Goal: Information Seeking & Learning: Compare options

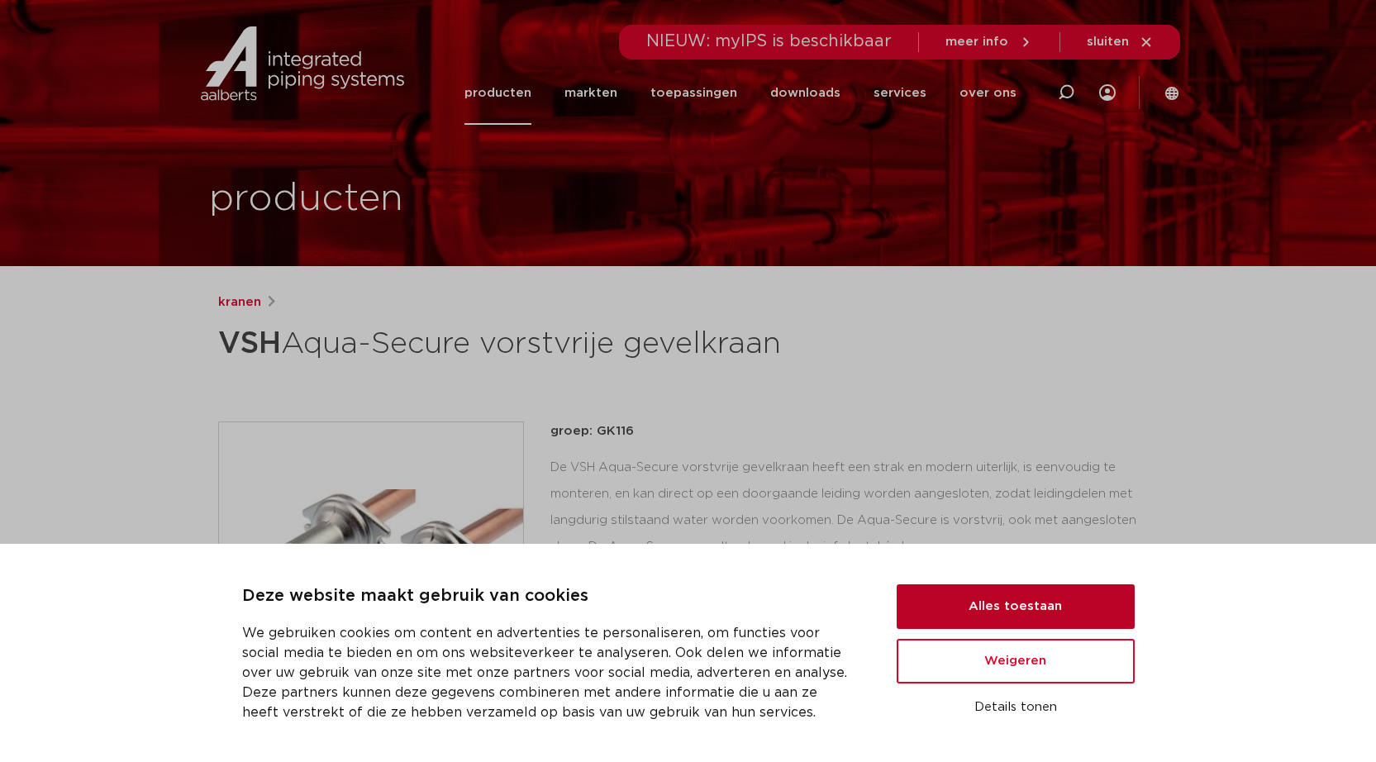
click at [985, 622] on button "Alles toestaan" at bounding box center [1016, 606] width 238 height 45
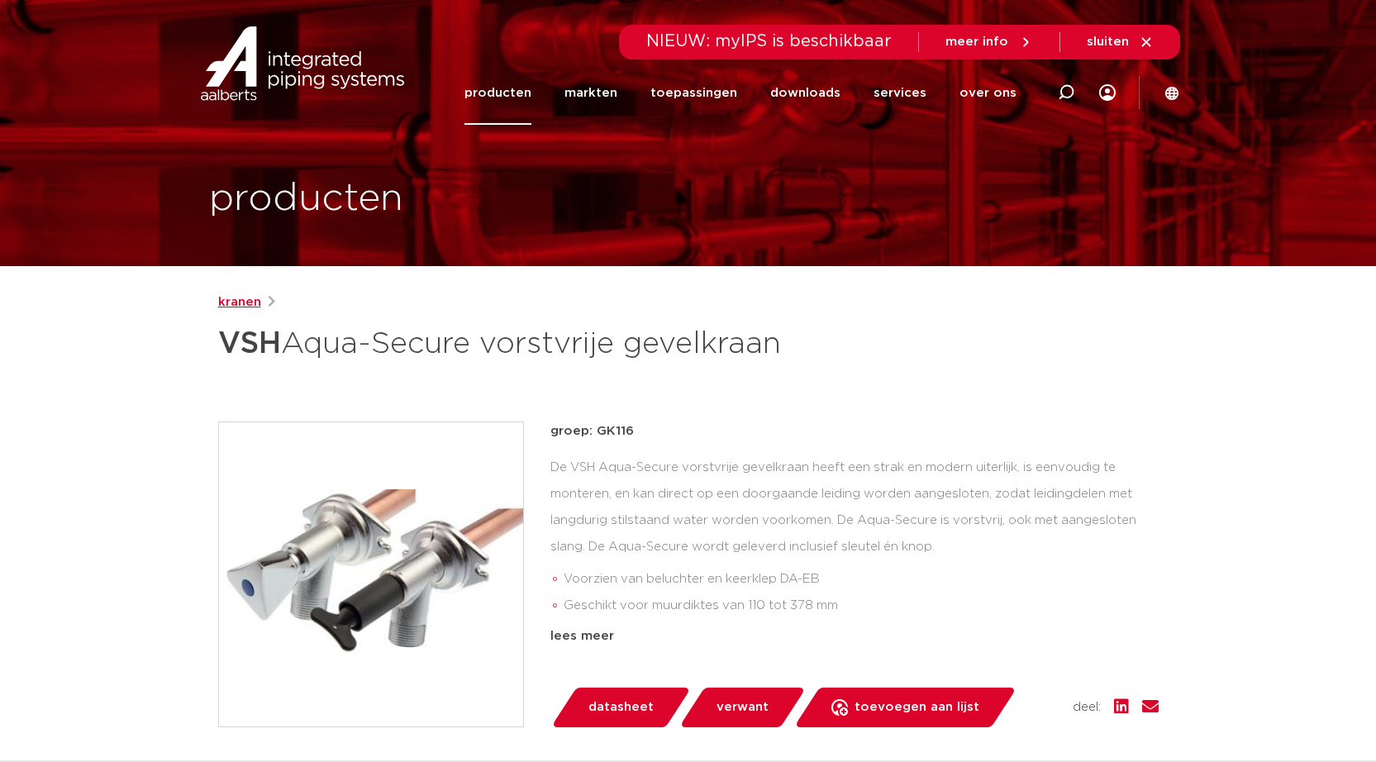
click at [239, 309] on link "kranen" at bounding box center [239, 303] width 43 height 20
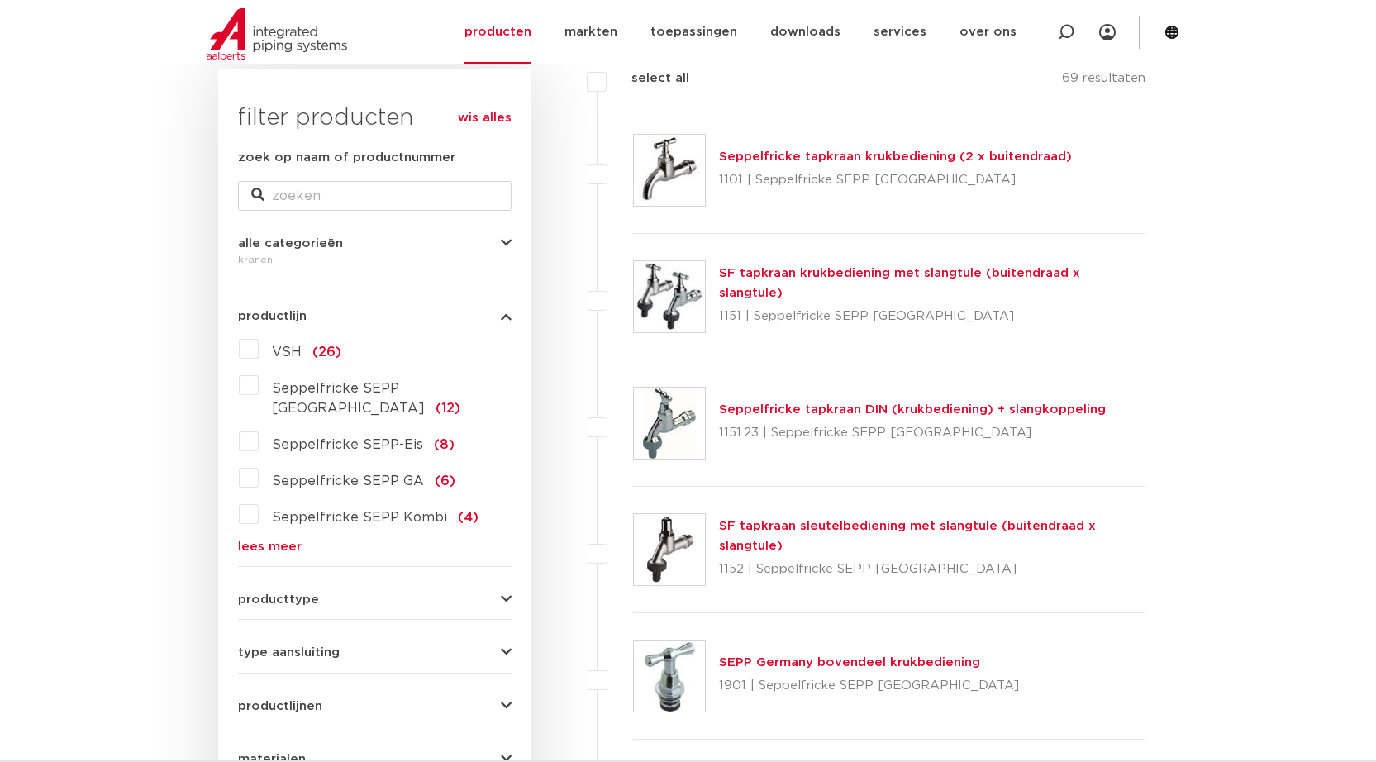
scroll to position [251, 0]
click at [309, 593] on span "producttype" at bounding box center [278, 599] width 81 height 12
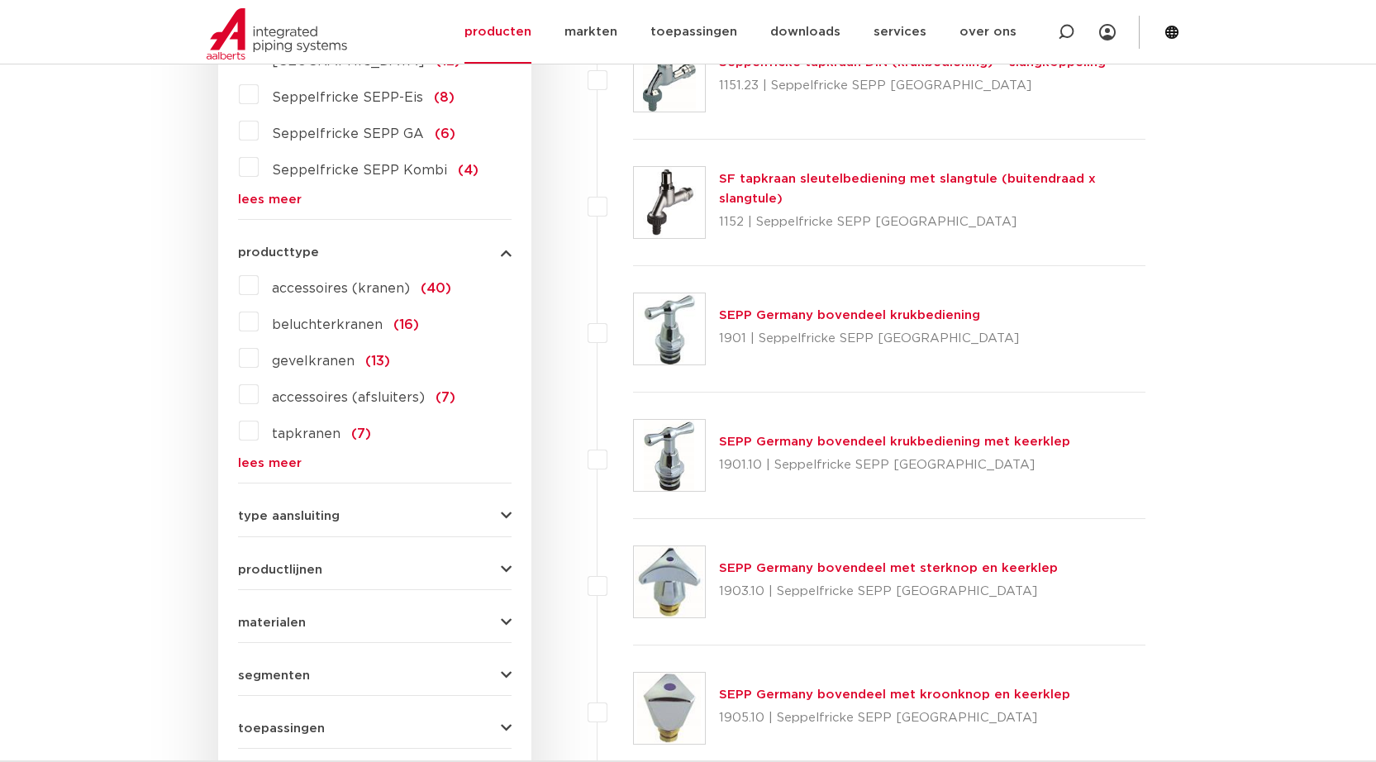
scroll to position [602, 0]
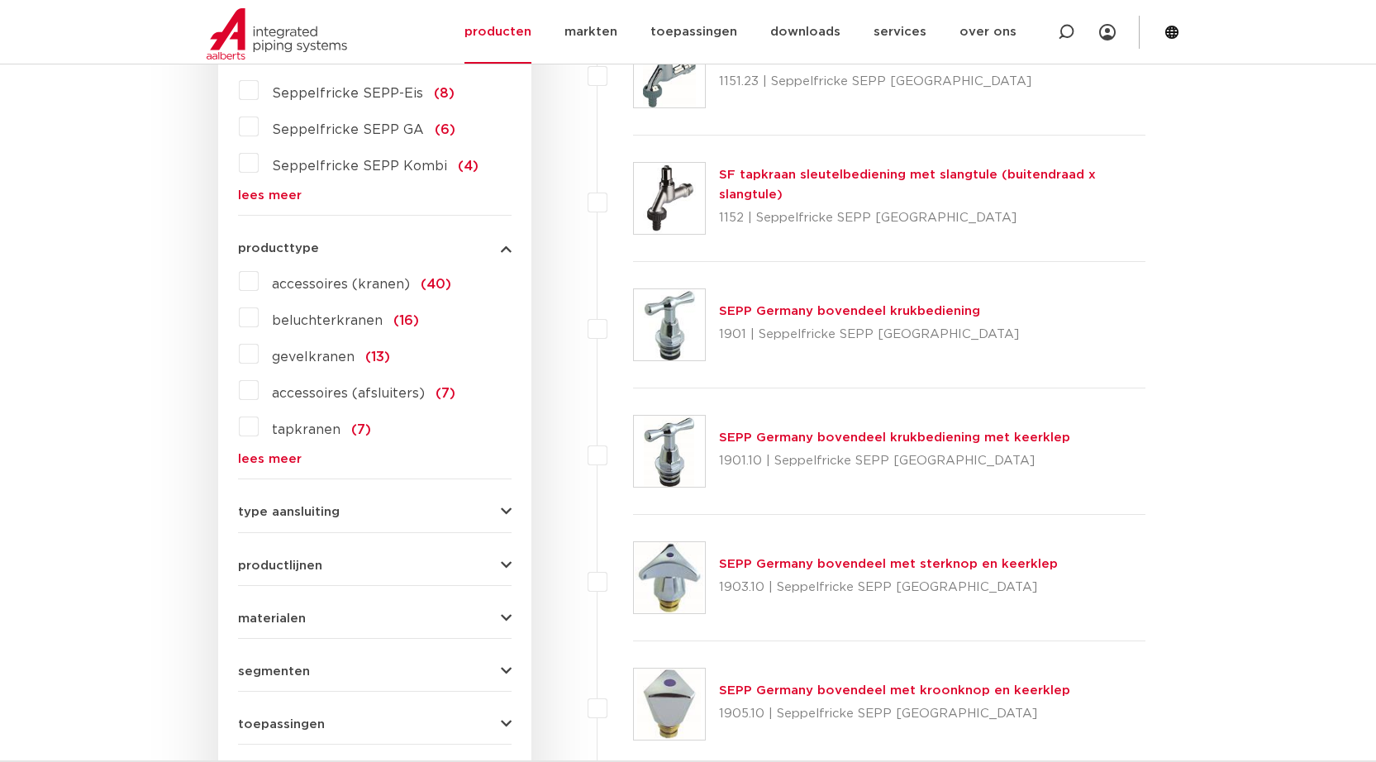
click at [282, 350] on span "gevelkranen" at bounding box center [313, 356] width 83 height 13
click at [0, 0] on input "gevelkranen (13)" at bounding box center [0, 0] width 0 height 0
click at [259, 341] on label "gevelkranen (13)" at bounding box center [324, 354] width 131 height 26
click at [0, 0] on input "gevelkranen (13)" at bounding box center [0, 0] width 0 height 0
click at [259, 341] on label "gevelkranen (13)" at bounding box center [324, 354] width 131 height 26
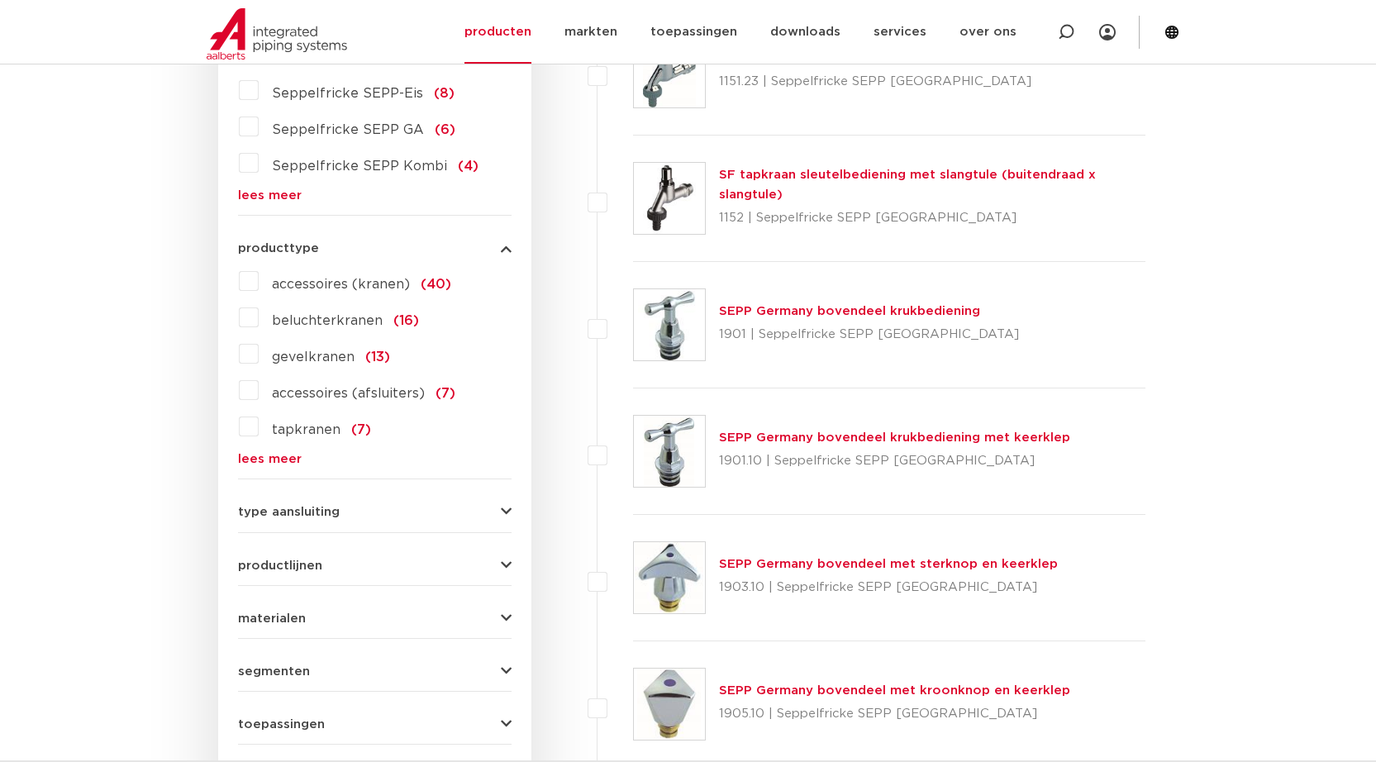
click at [0, 0] on input "gevelkranen (13)" at bounding box center [0, 0] width 0 height 0
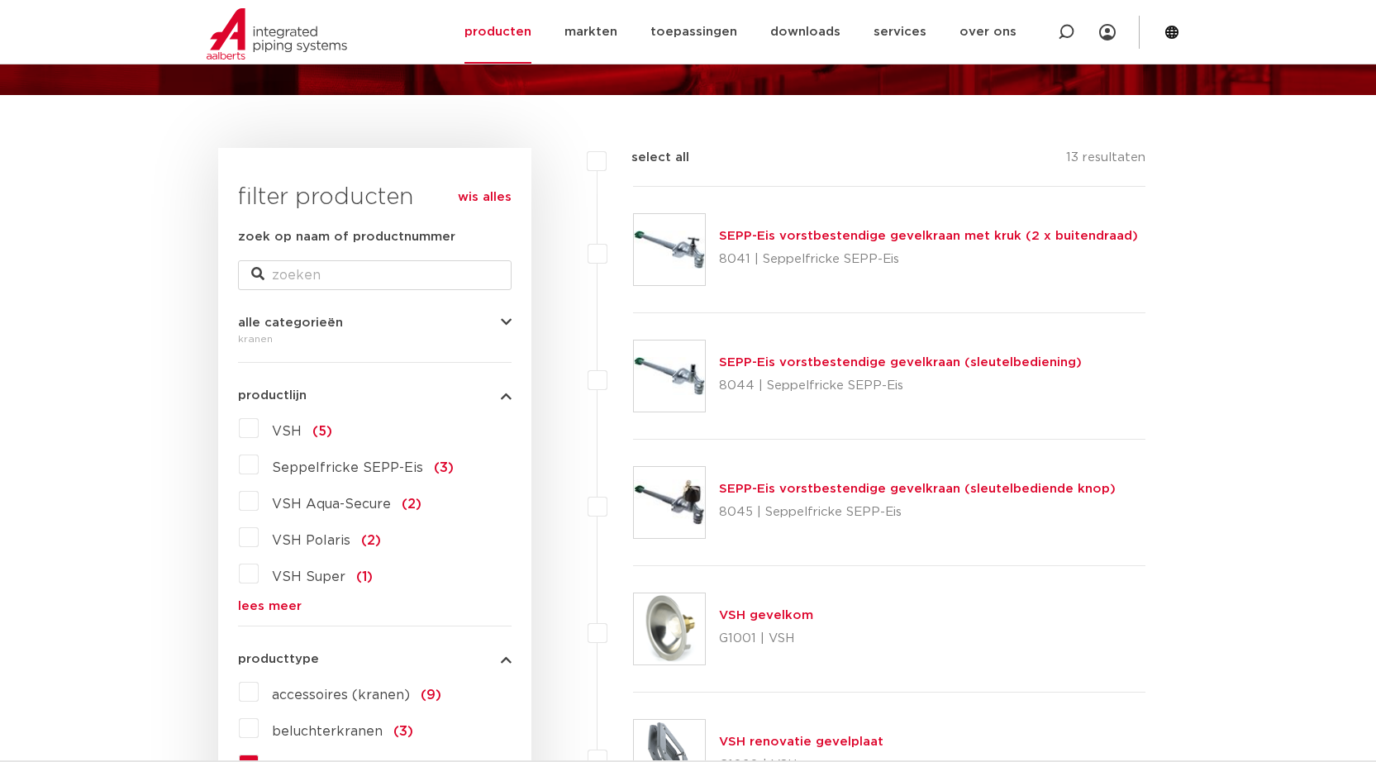
scroll to position [177, 0]
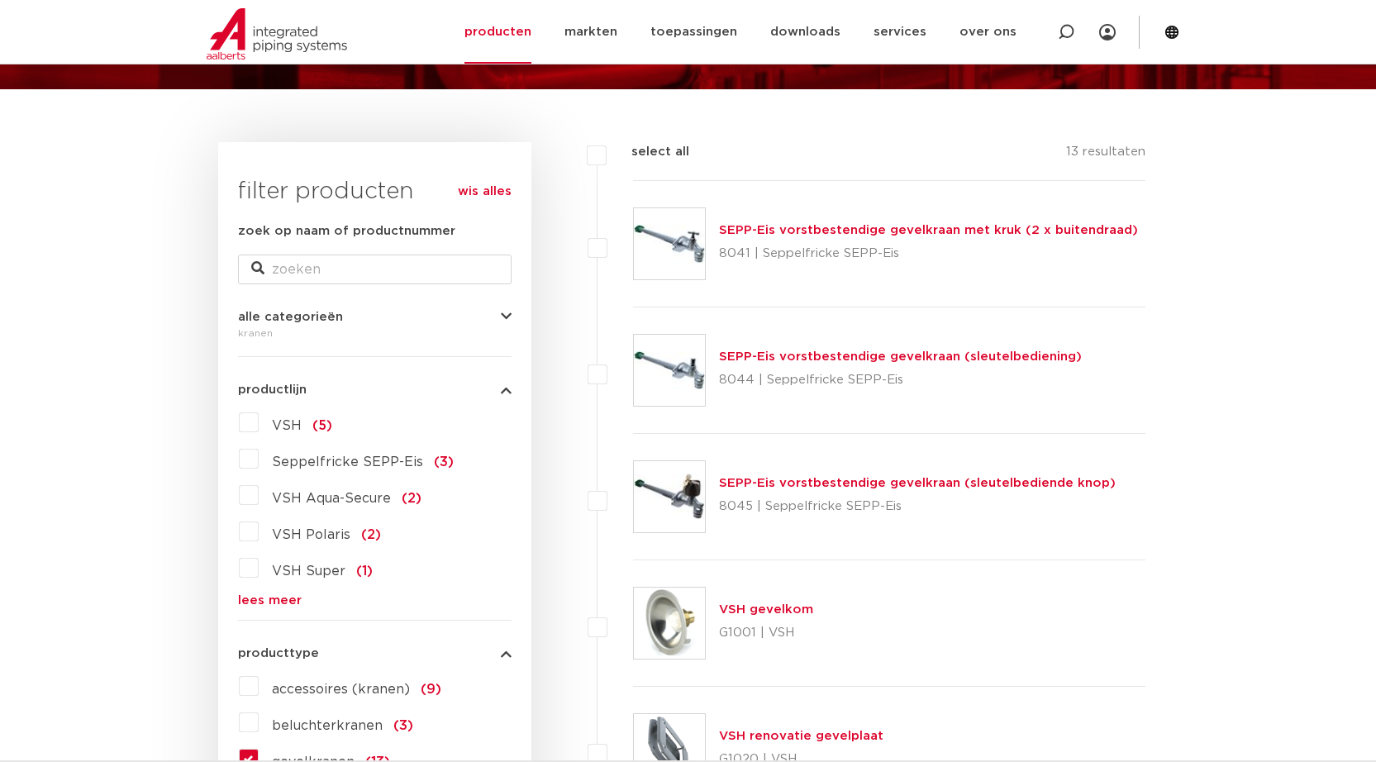
click at [837, 352] on link "SEPP-Eis vorstbestendige gevelkraan (sleutelbediening)" at bounding box center [900, 356] width 363 height 12
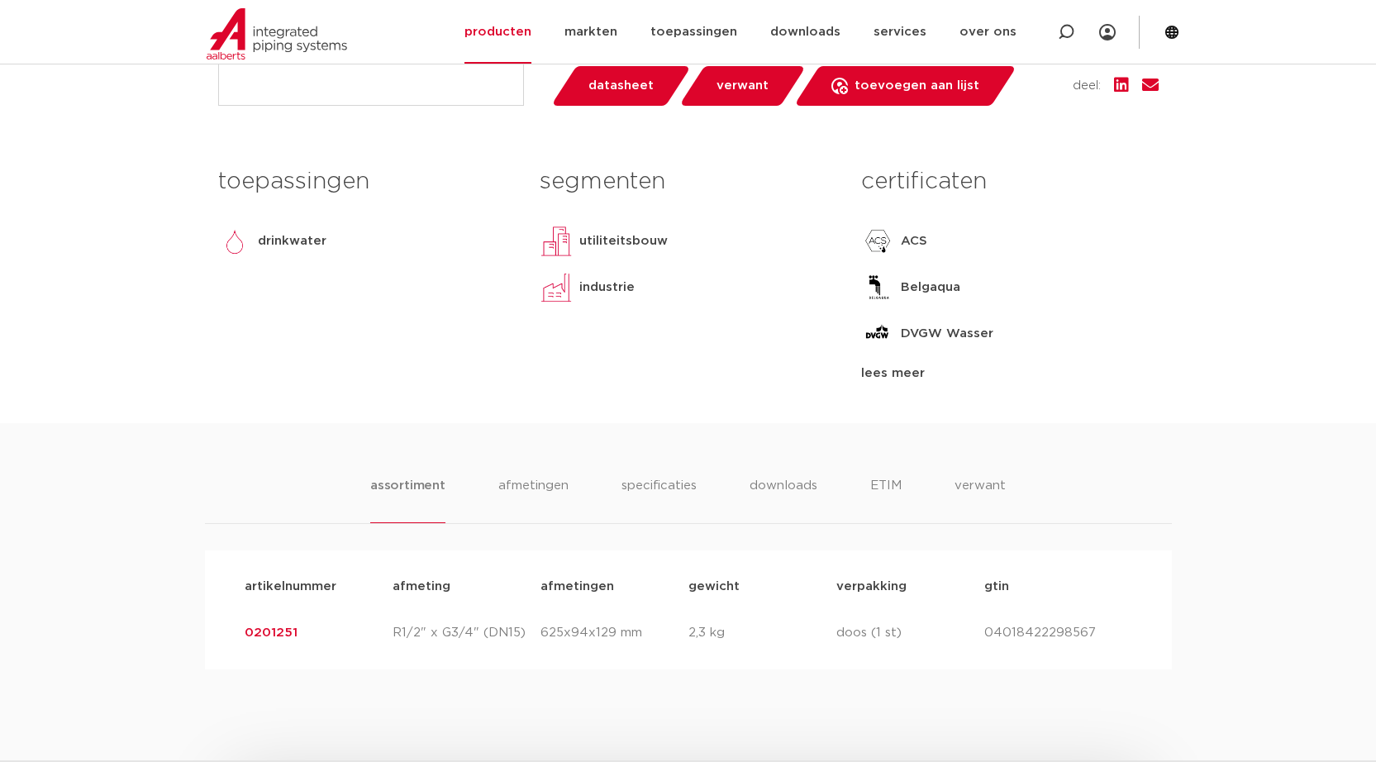
scroll to position [652, 0]
click at [544, 490] on li "afmetingen" at bounding box center [534, 498] width 72 height 47
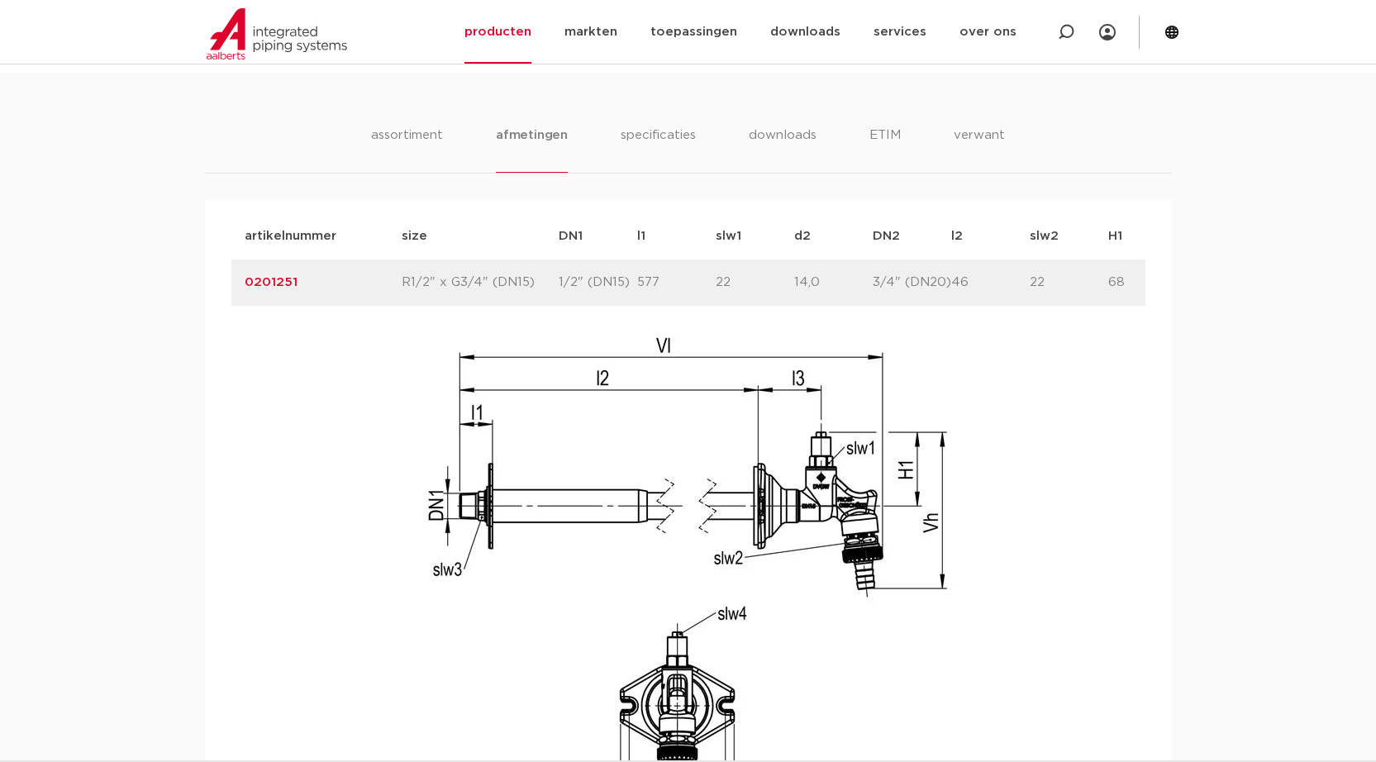
scroll to position [1000, 0]
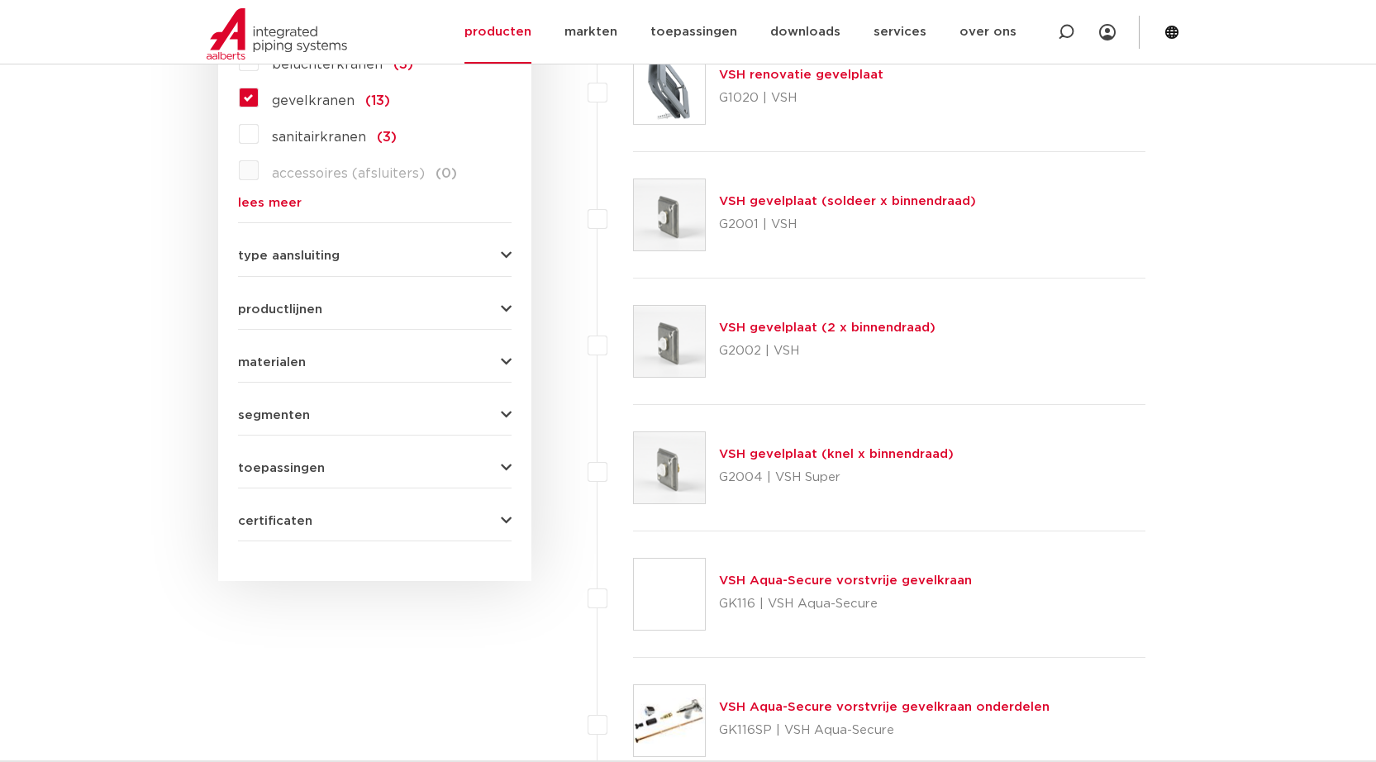
scroll to position [1125, 0]
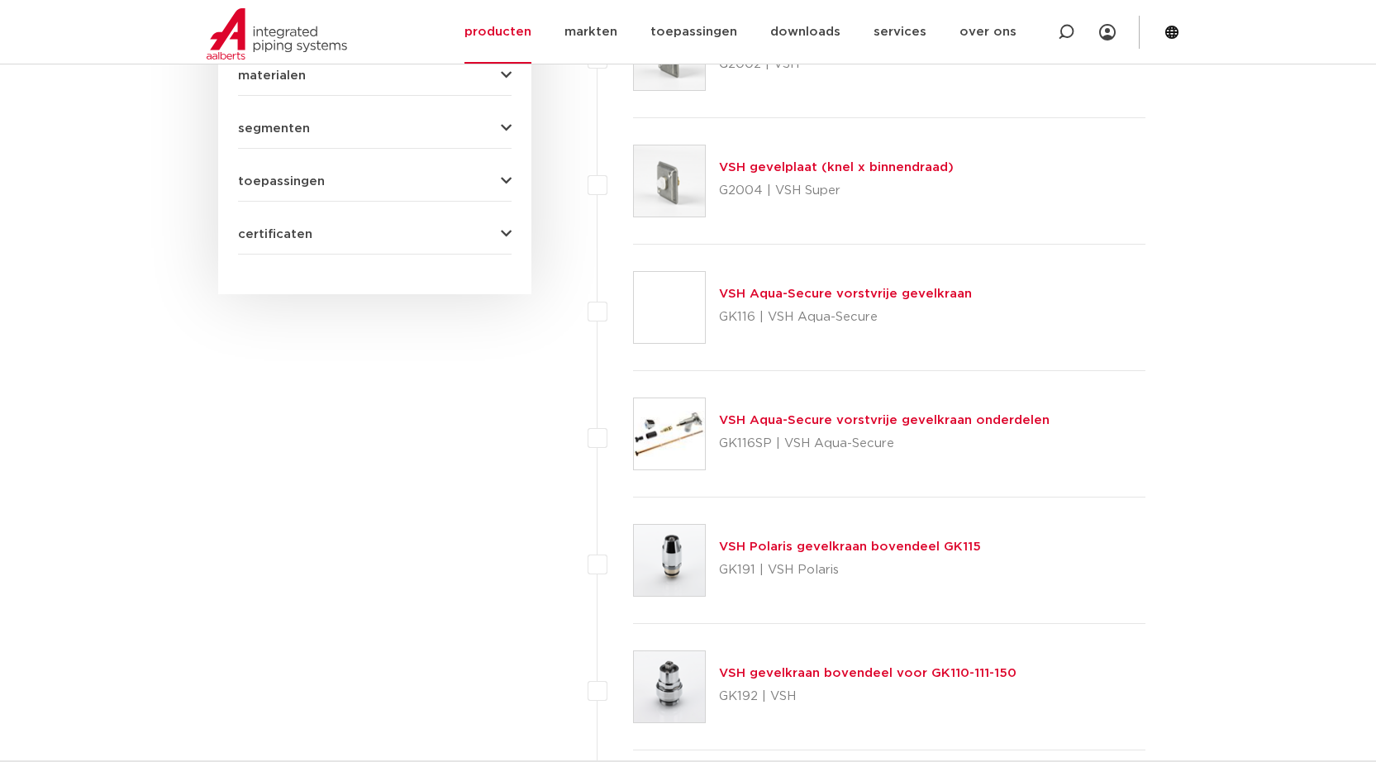
click at [795, 292] on link "VSH Aqua-Secure vorstvrije gevelkraan" at bounding box center [845, 294] width 253 height 12
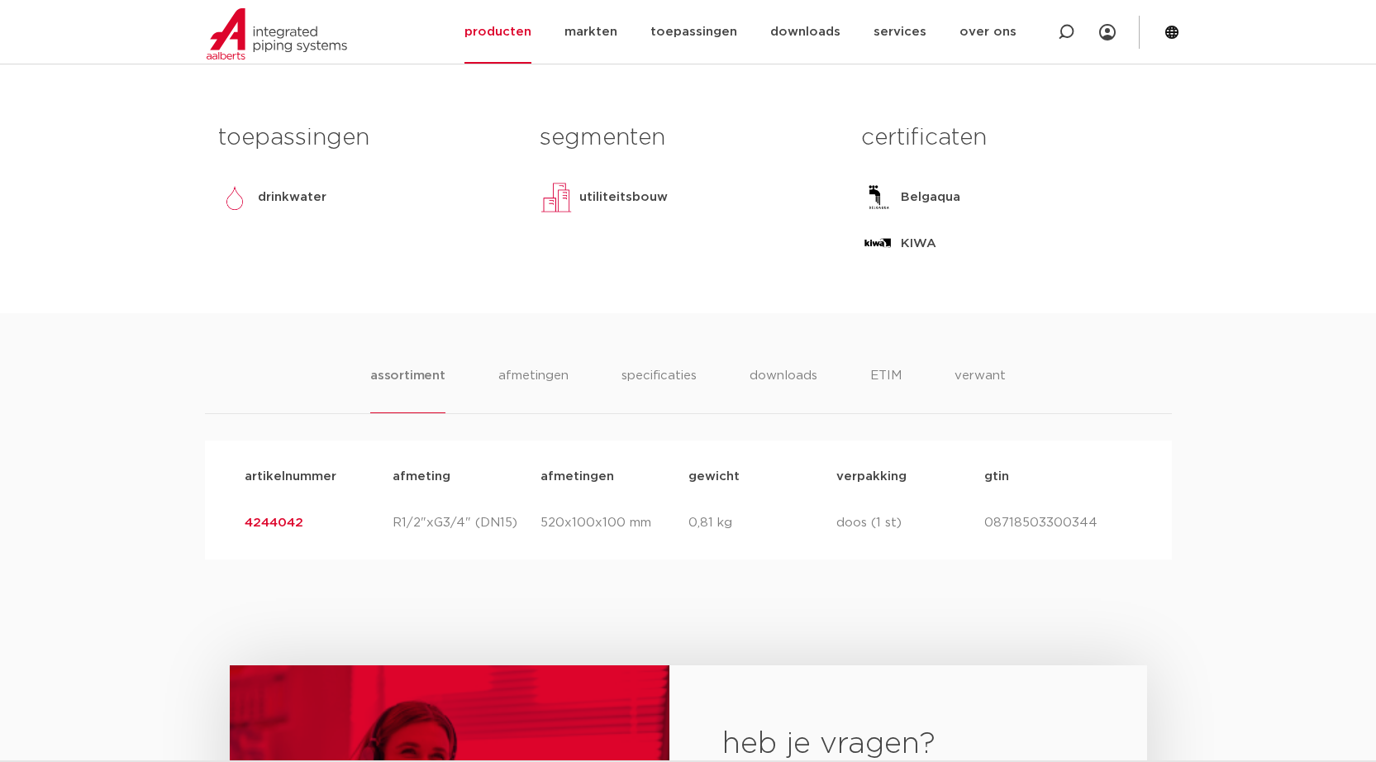
scroll to position [668, 0]
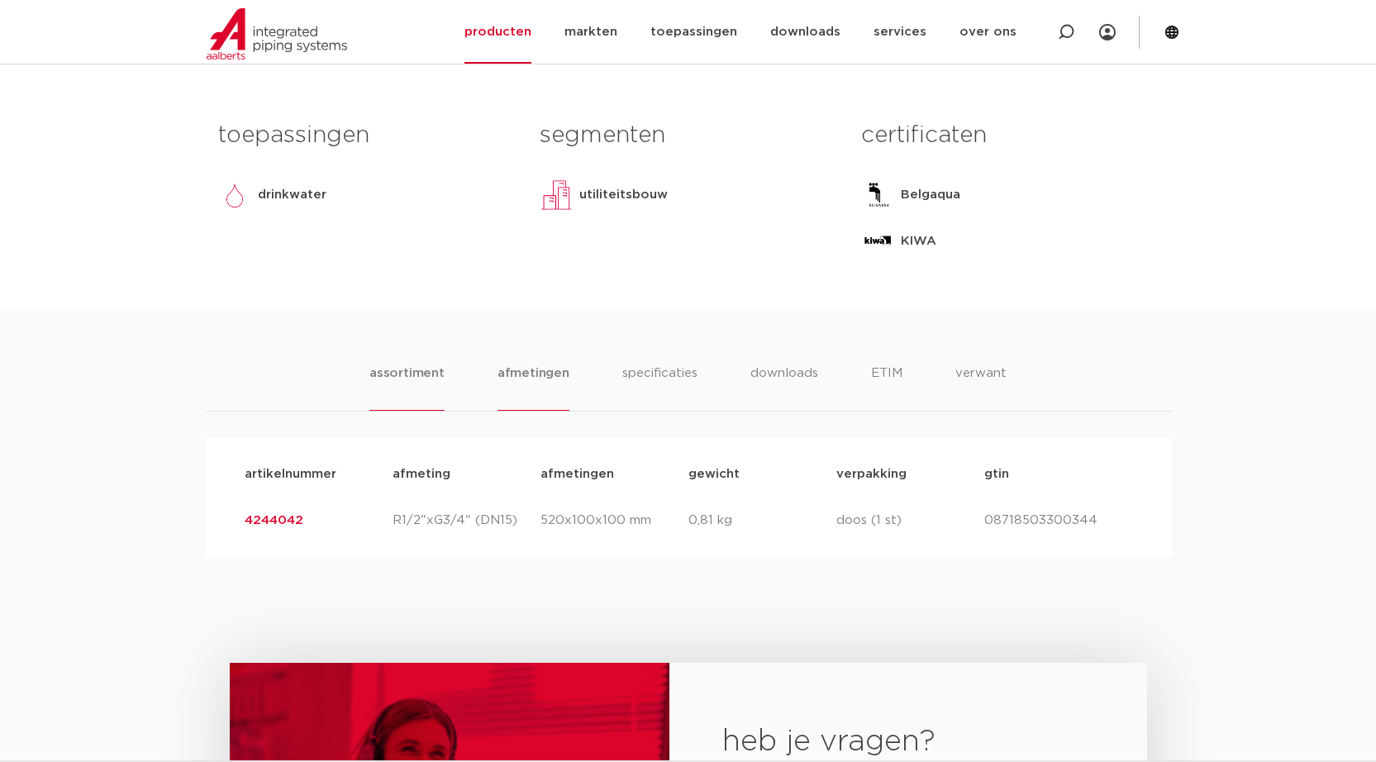
click at [541, 388] on li "afmetingen" at bounding box center [534, 387] width 72 height 47
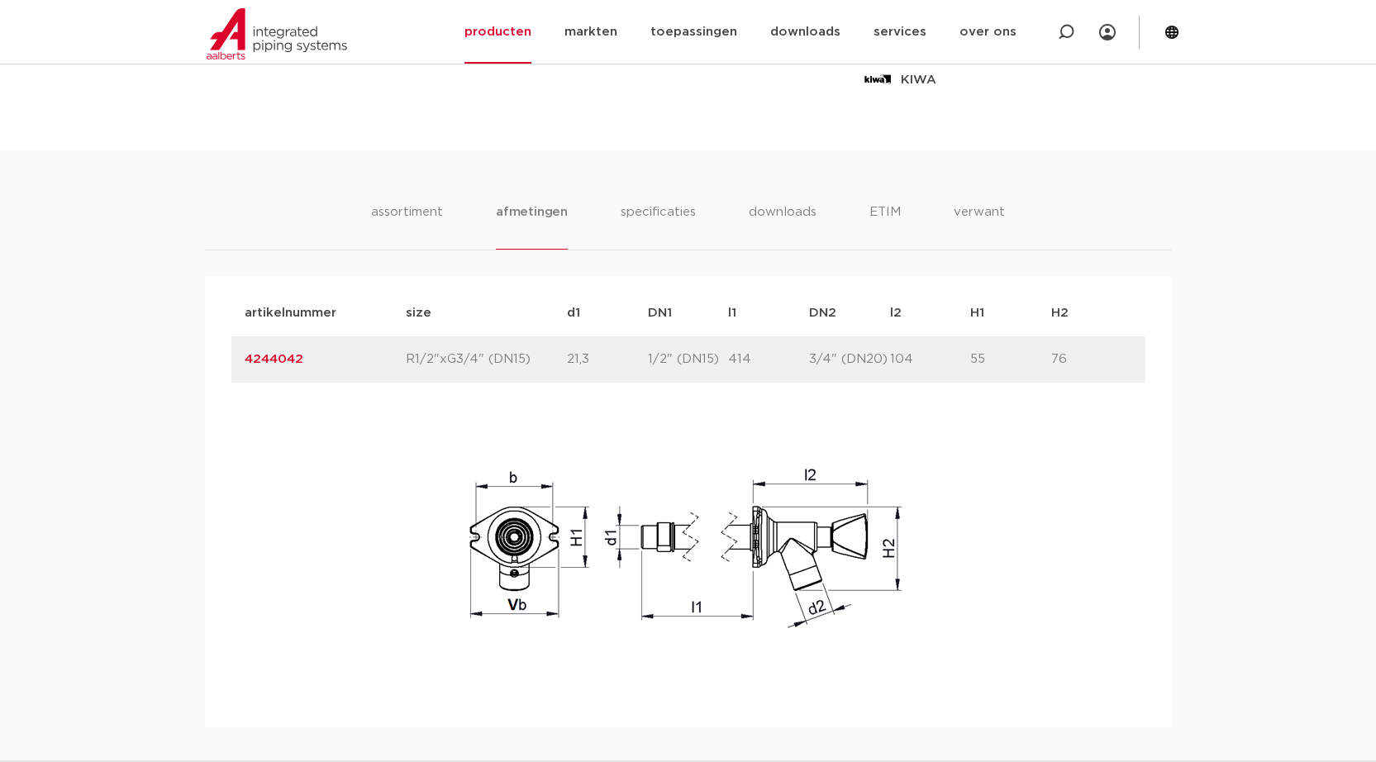
scroll to position [827, 0]
click at [685, 514] on img at bounding box center [688, 550] width 529 height 279
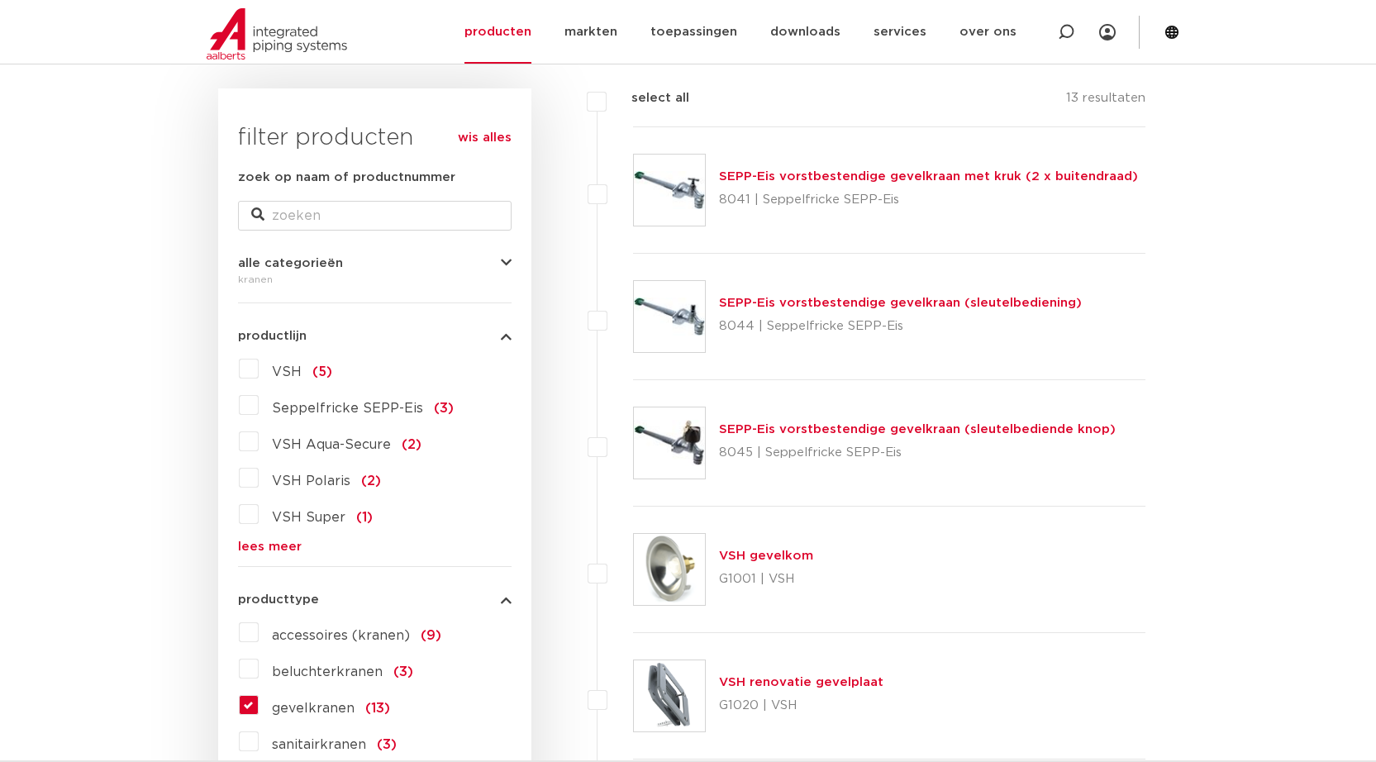
scroll to position [227, 0]
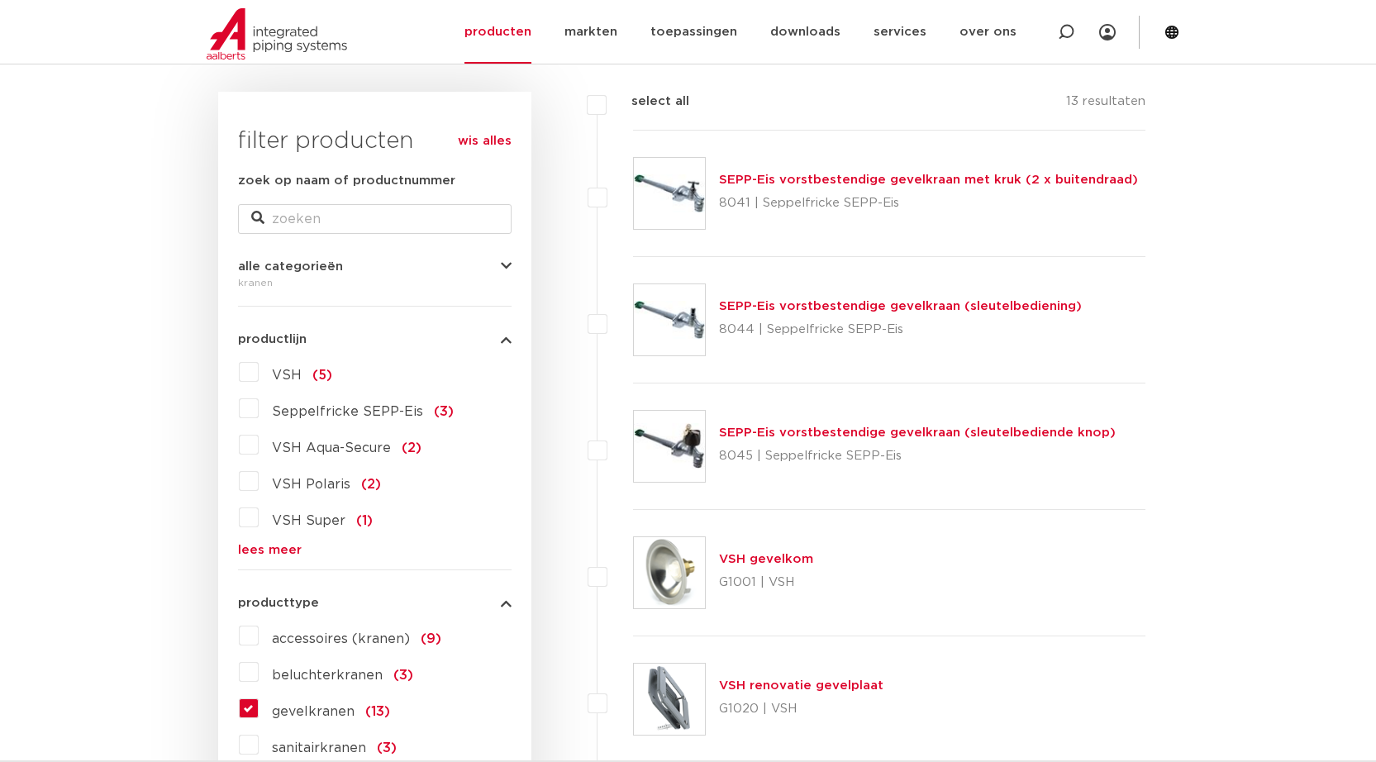
click at [781, 178] on link "SEPP-Eis vorstbestendige gevelkraan met kruk (2 x buitendraad)" at bounding box center [928, 180] width 419 height 12
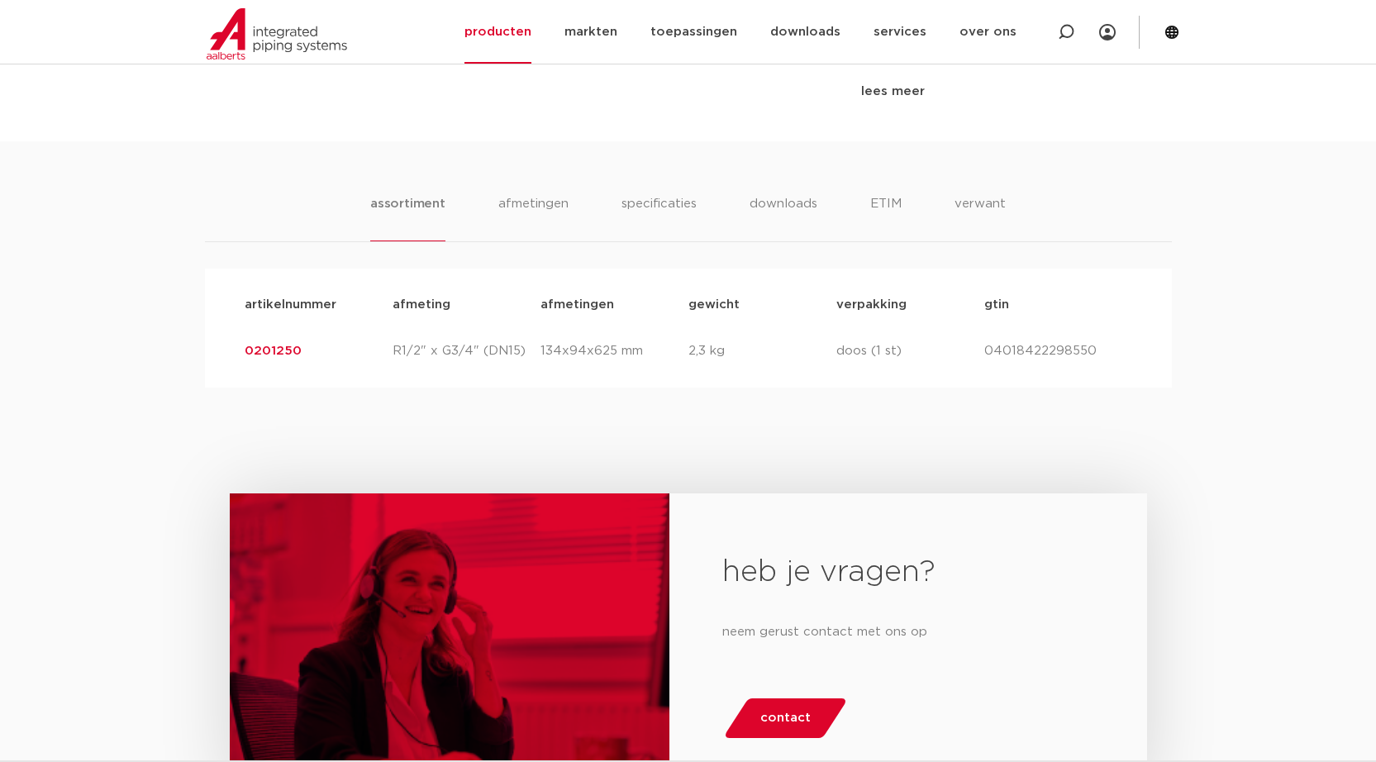
scroll to position [913, 0]
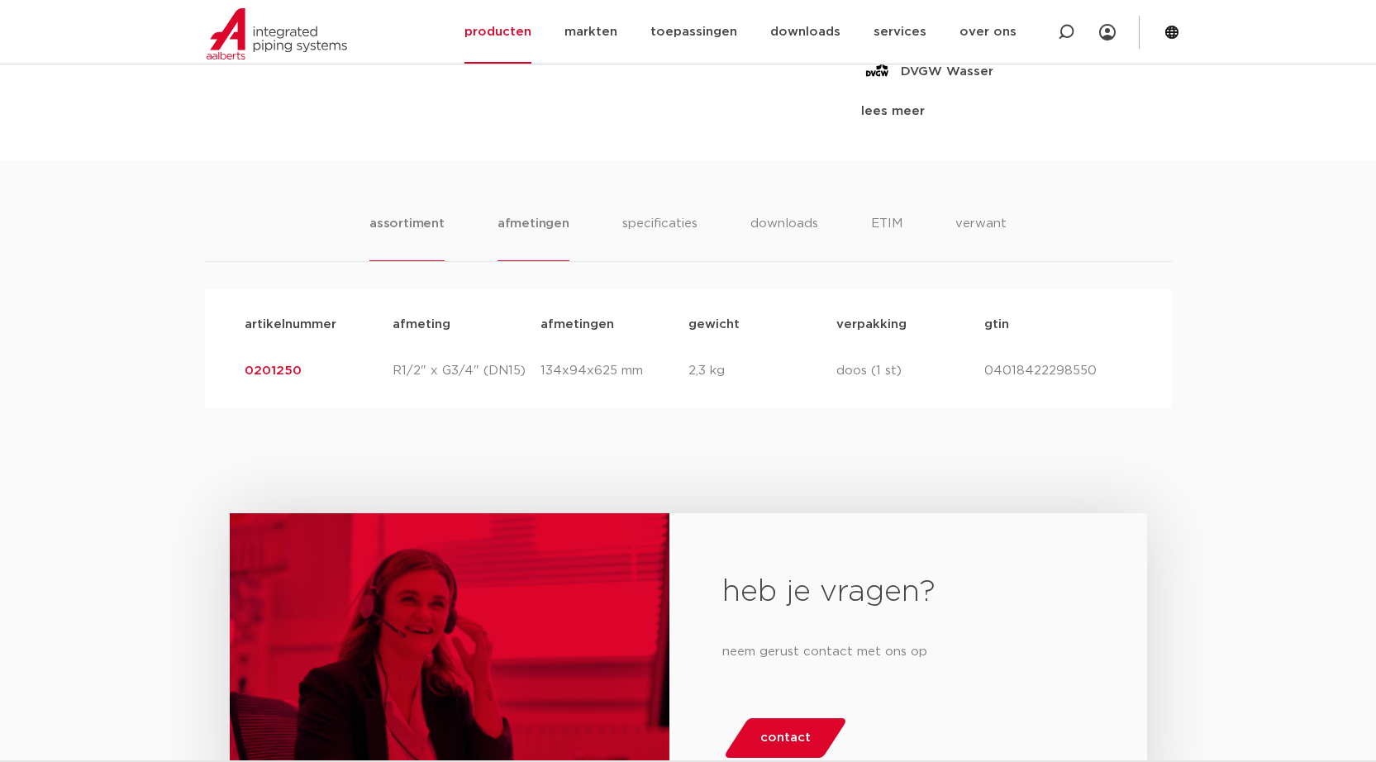
click at [526, 226] on li "afmetingen" at bounding box center [534, 237] width 72 height 47
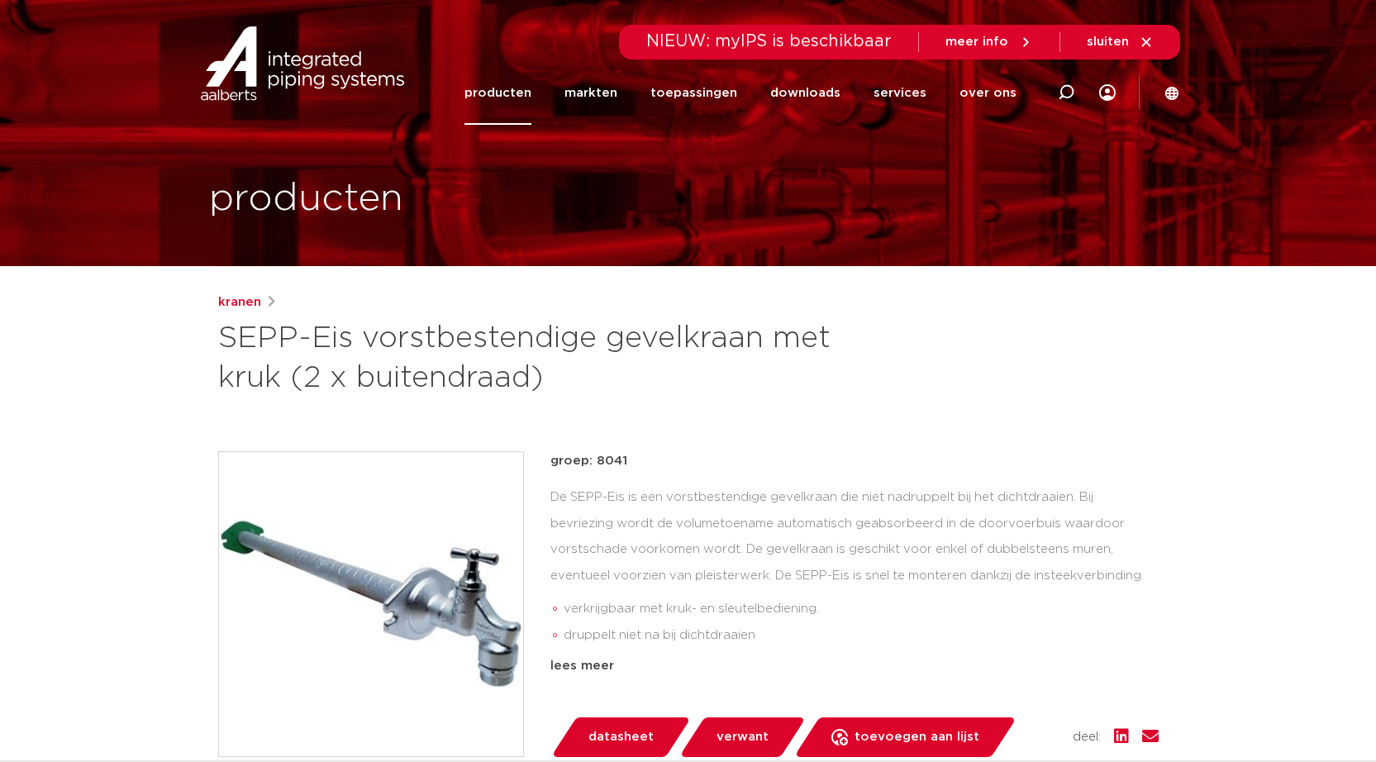
scroll to position [0, 0]
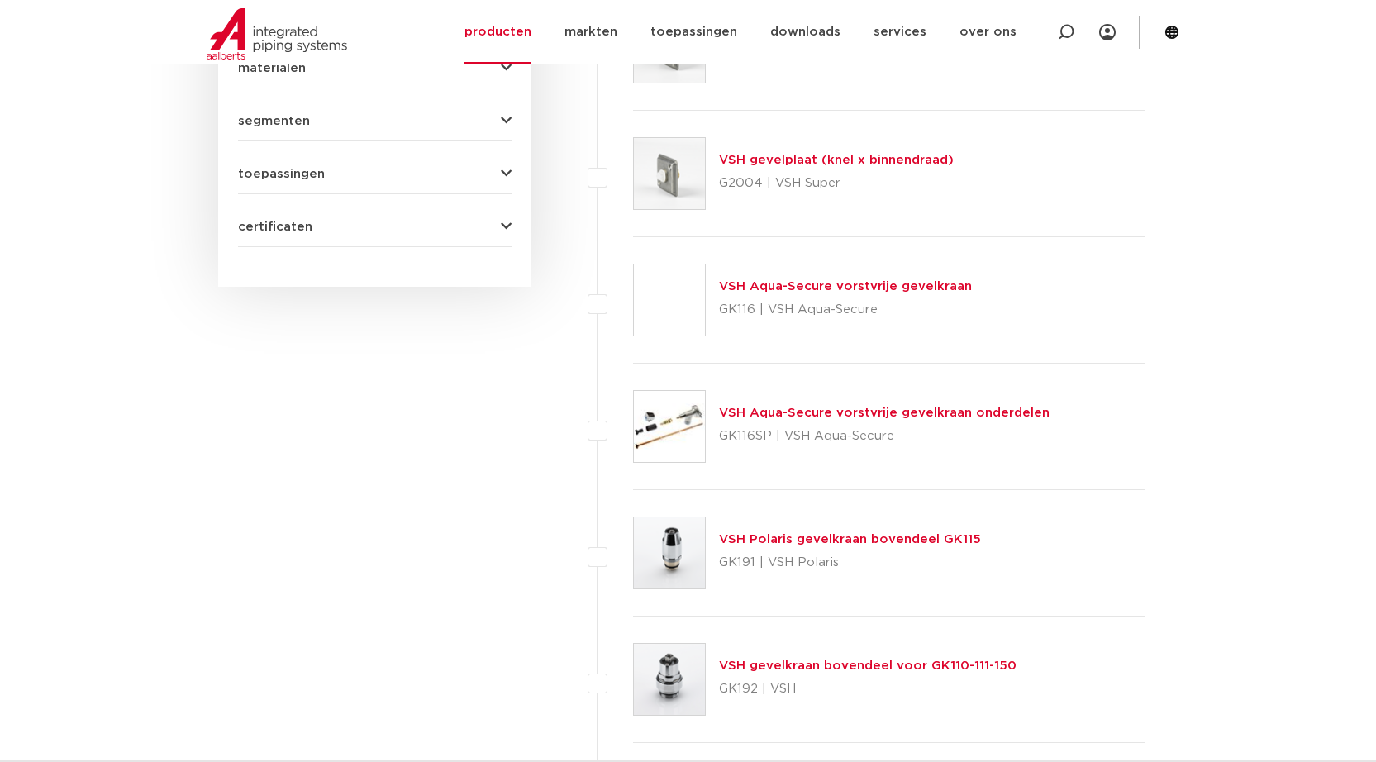
scroll to position [658, 0]
